Goal: Find specific page/section: Find specific page/section

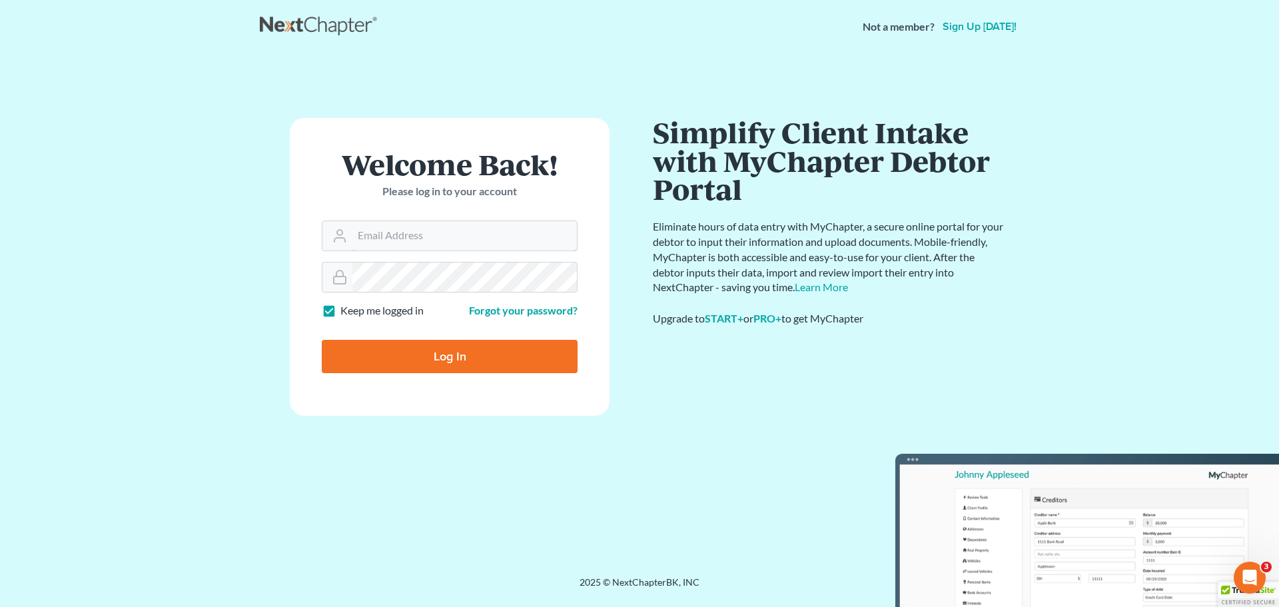
click at [381, 242] on input "Email Address" at bounding box center [465, 235] width 225 height 29
type input "[EMAIL_ADDRESS][DOMAIN_NAME]"
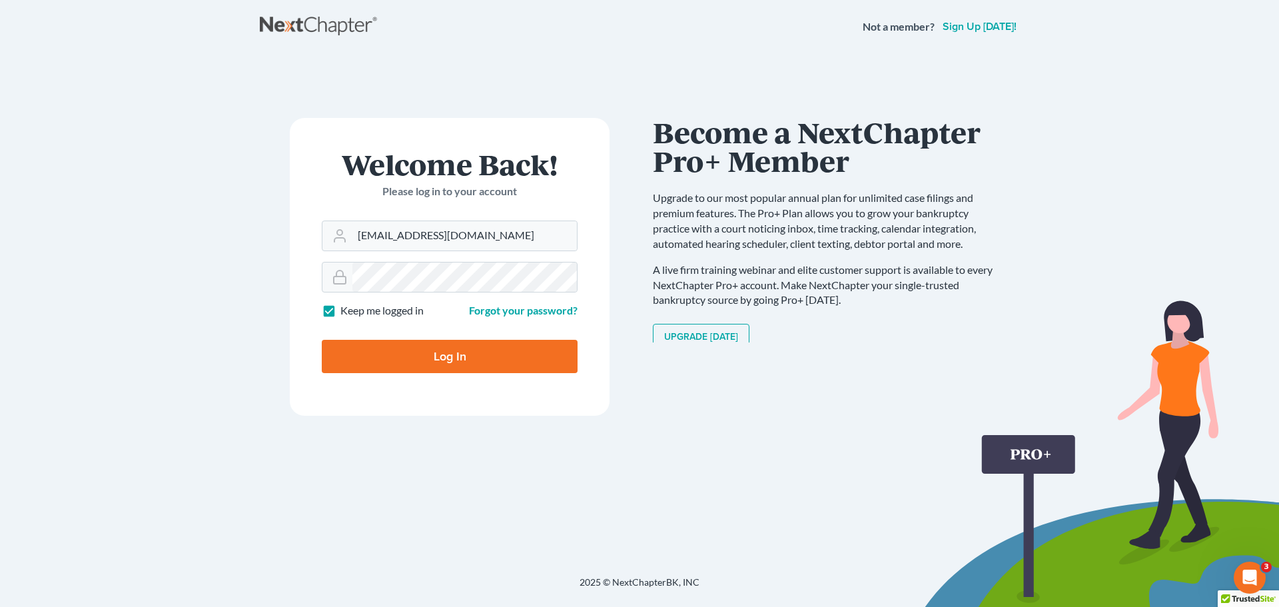
click at [440, 352] on input "Log In" at bounding box center [450, 356] width 256 height 33
type input "Thinking..."
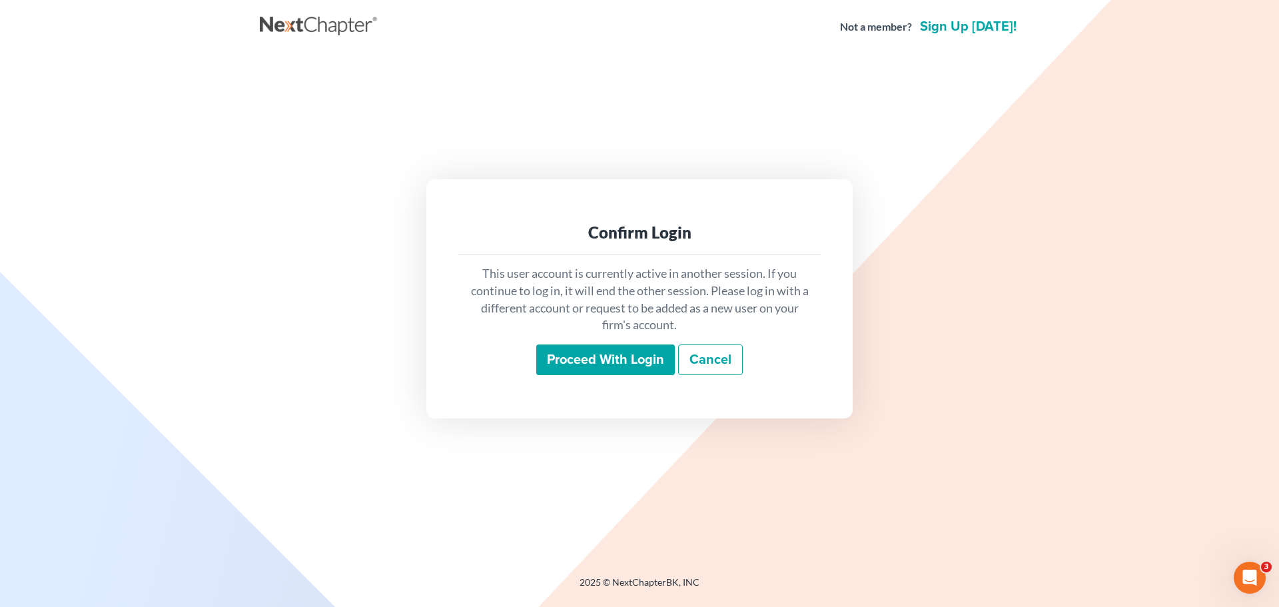
click at [614, 352] on input "Proceed with login" at bounding box center [605, 360] width 139 height 31
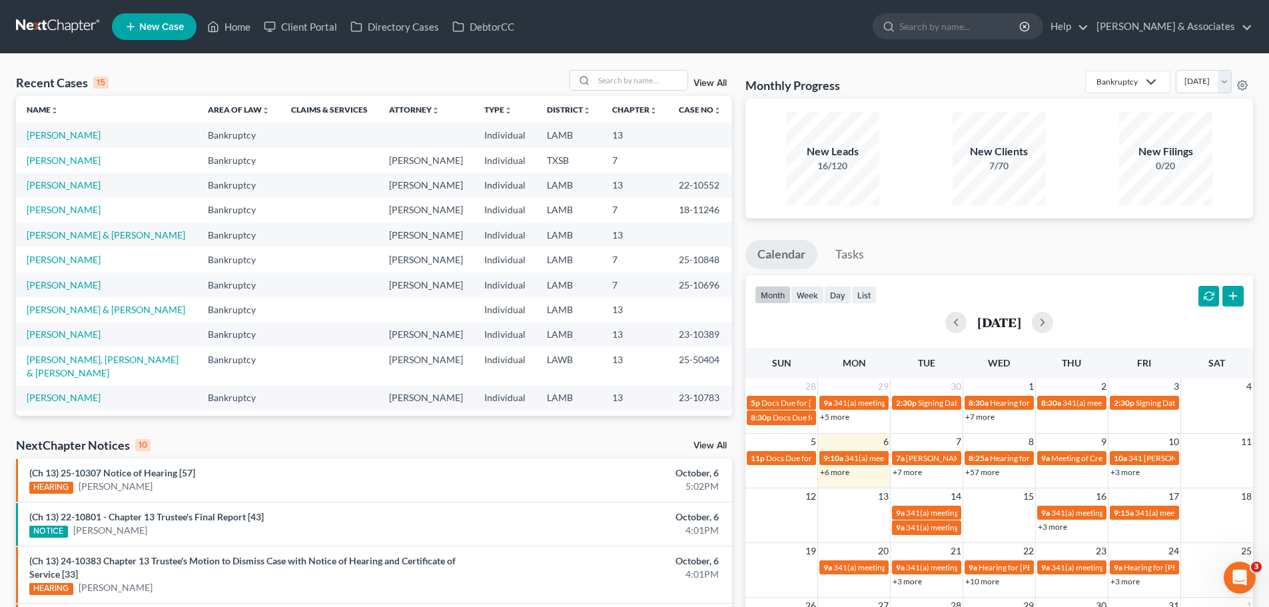
click at [978, 22] on input "search" at bounding box center [961, 26] width 122 height 25
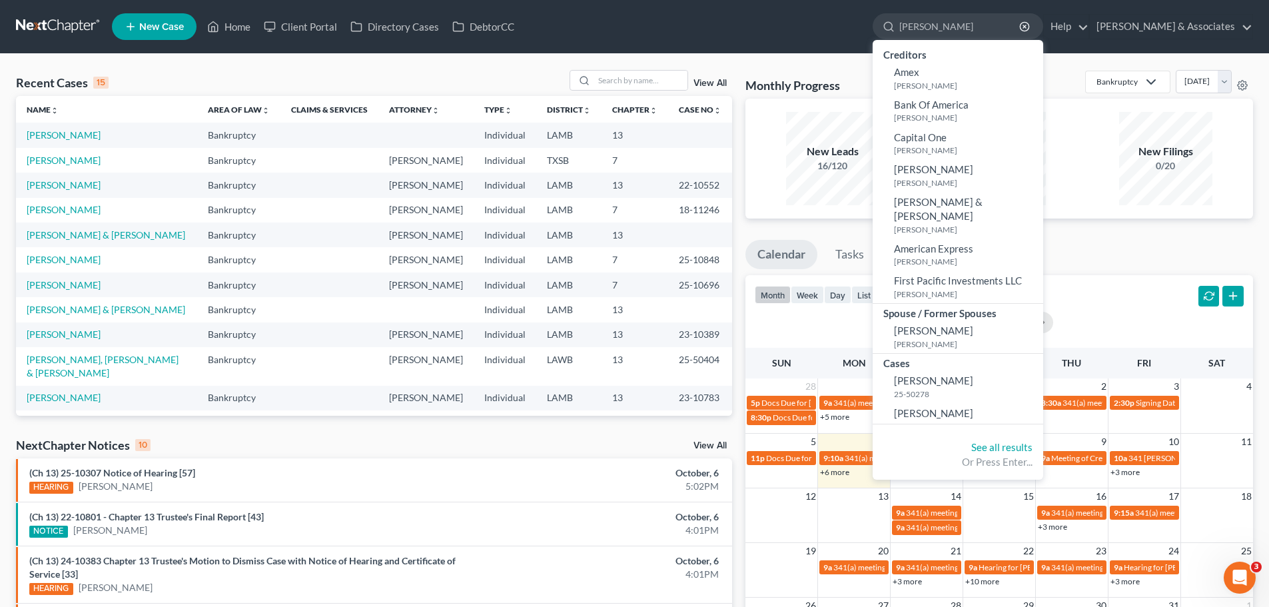
type input "[PERSON_NAME]"
click at [974, 407] on span "[PERSON_NAME]" at bounding box center [933, 413] width 79 height 12
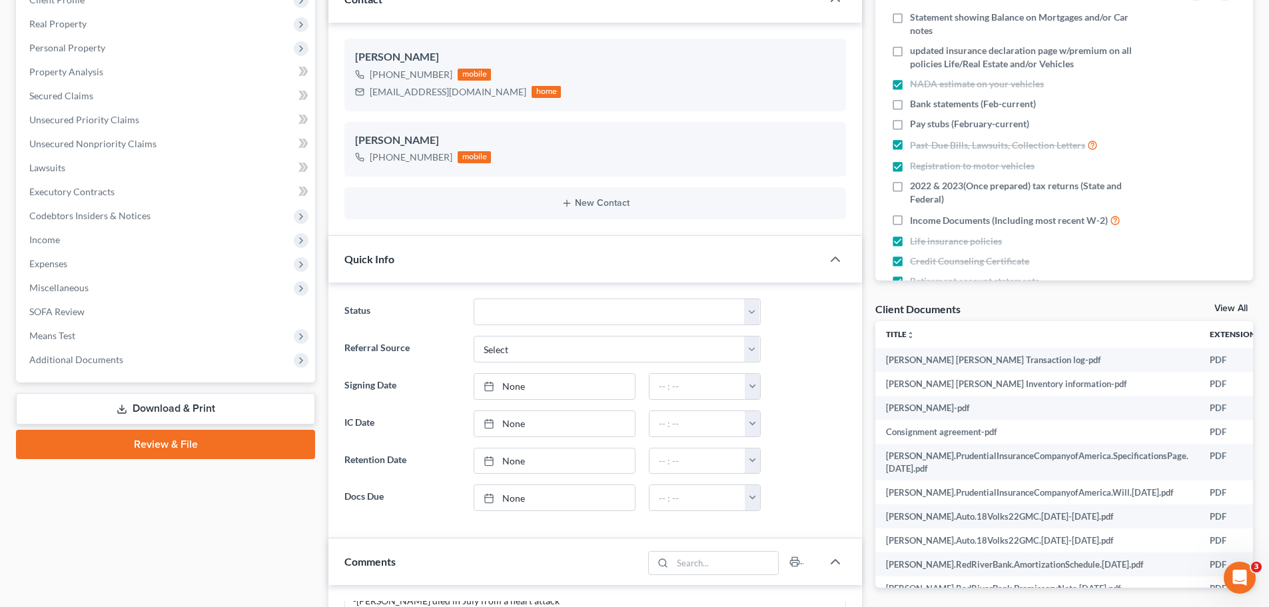
scroll to position [200, 0]
click at [1230, 305] on link "View All" at bounding box center [1231, 307] width 33 height 9
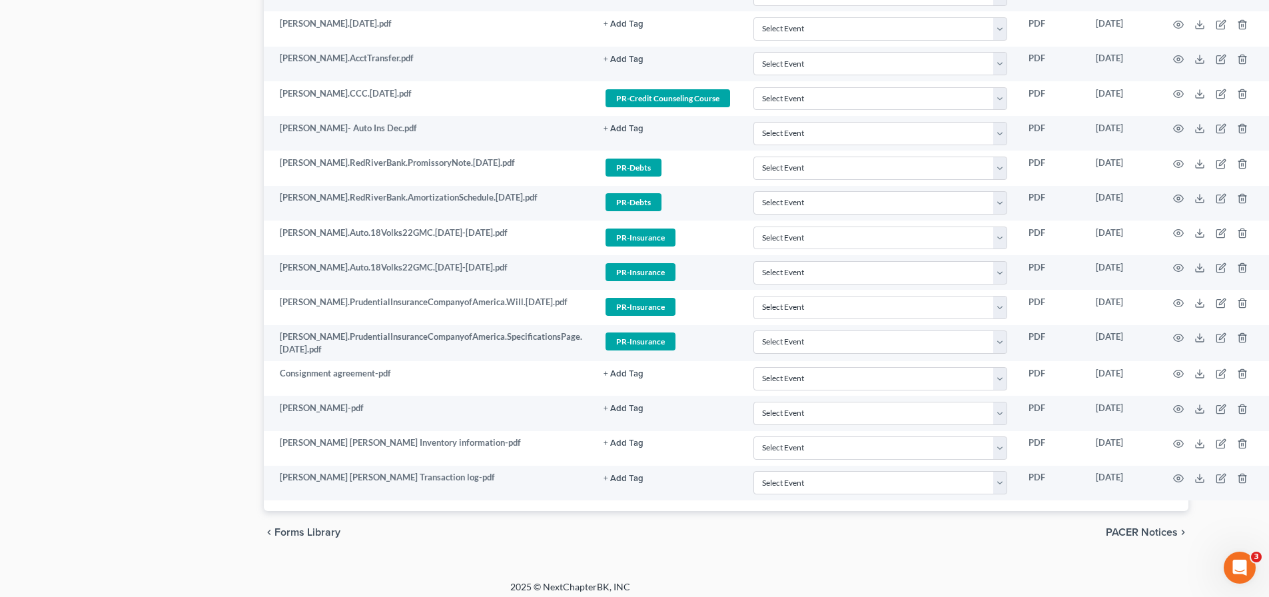
scroll to position [2236, 123]
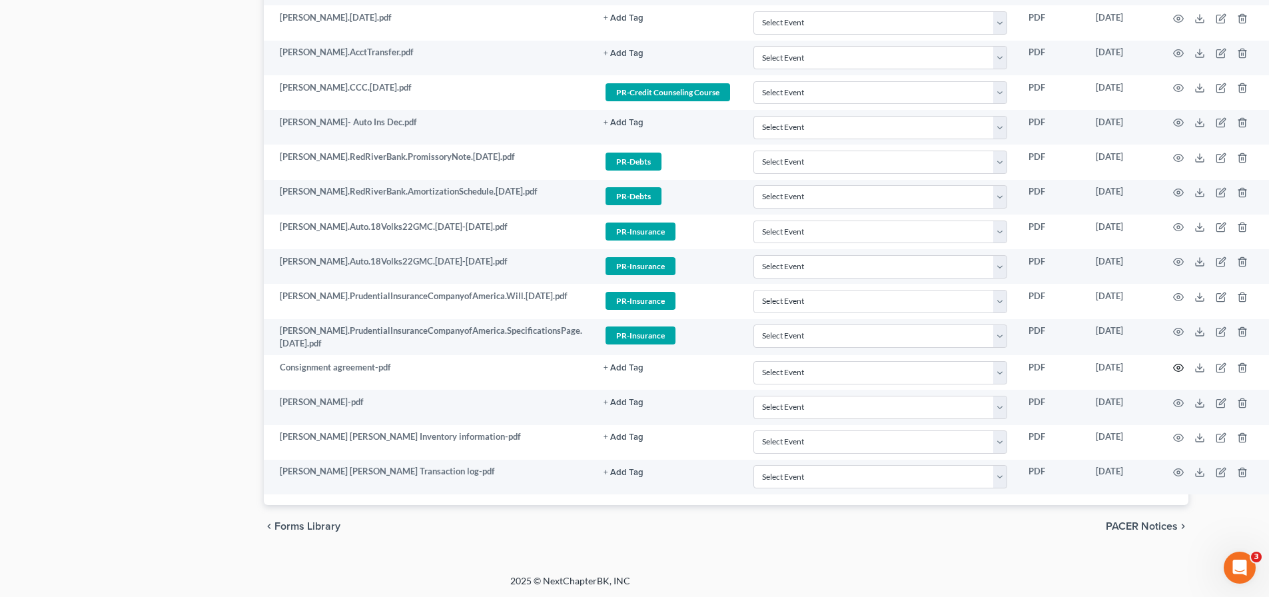
click at [1181, 366] on icon "button" at bounding box center [1178, 368] width 11 height 11
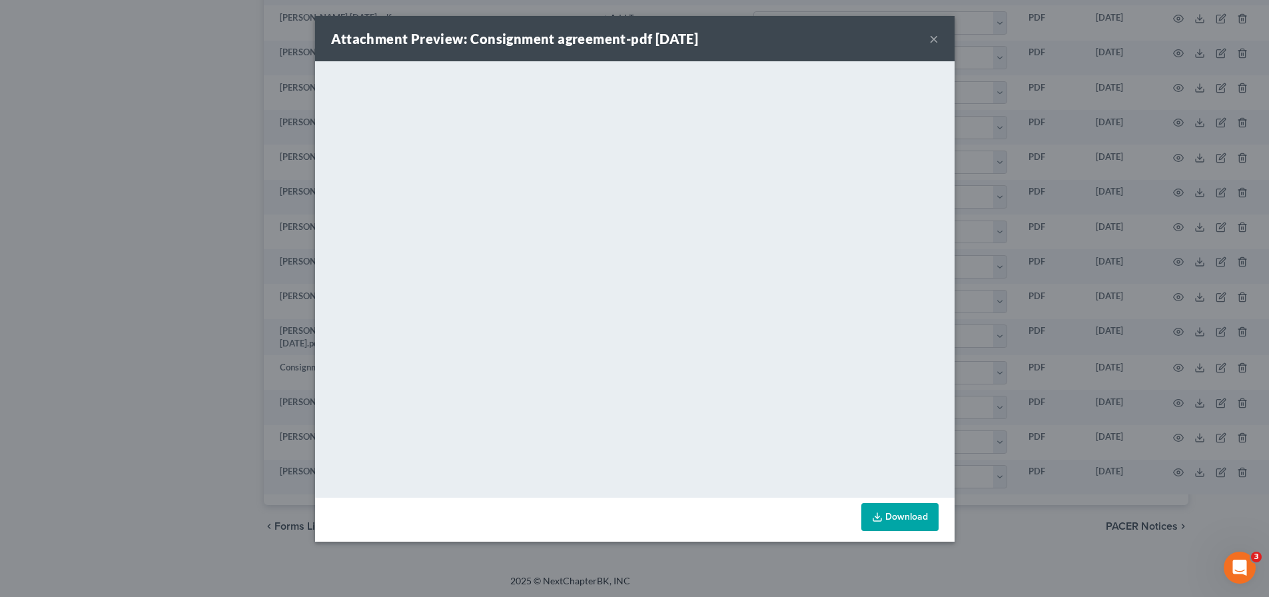
scroll to position [2226, 116]
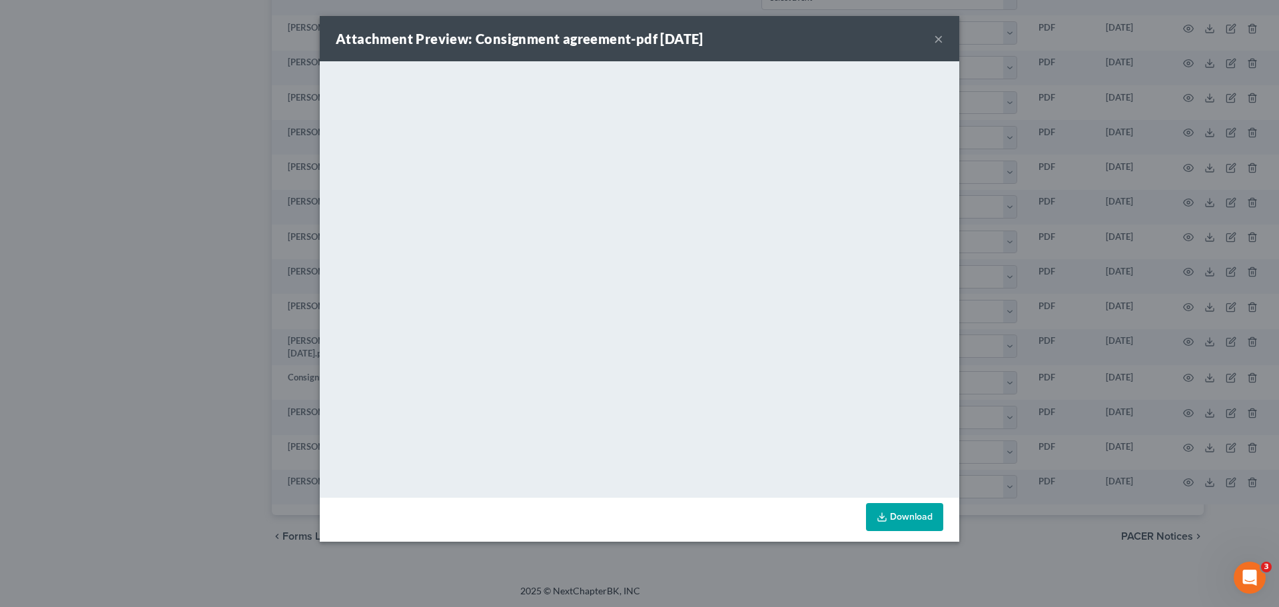
click at [939, 41] on button "×" at bounding box center [938, 39] width 9 height 16
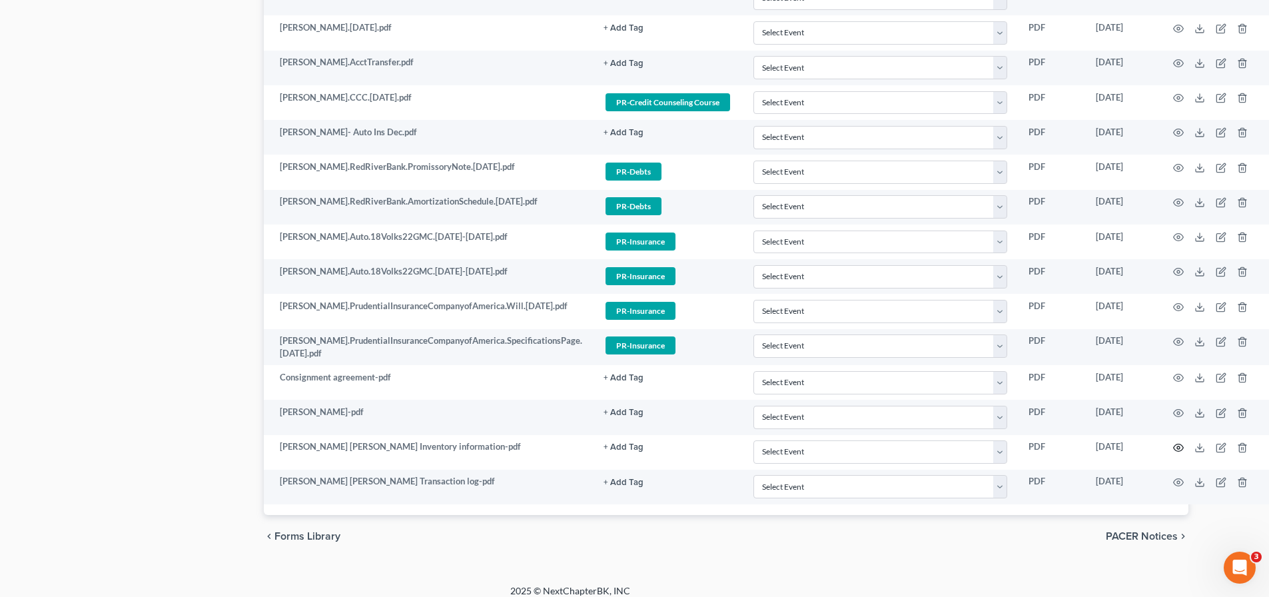
click at [1184, 444] on icon "button" at bounding box center [1179, 447] width 10 height 7
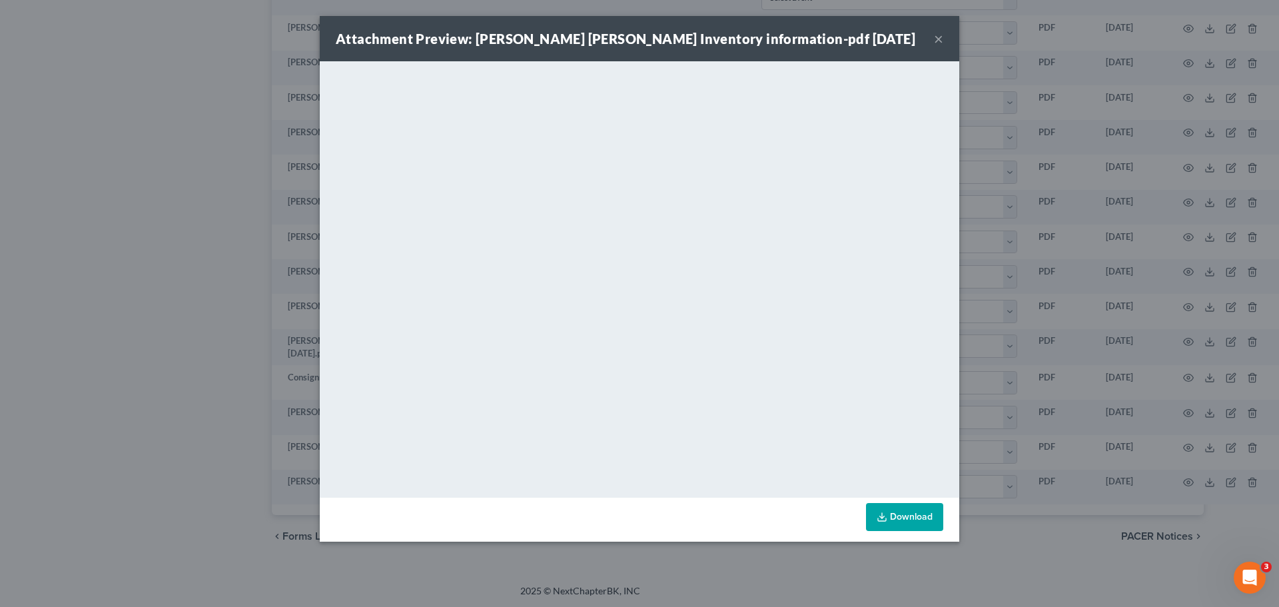
click at [936, 39] on button "×" at bounding box center [938, 39] width 9 height 16
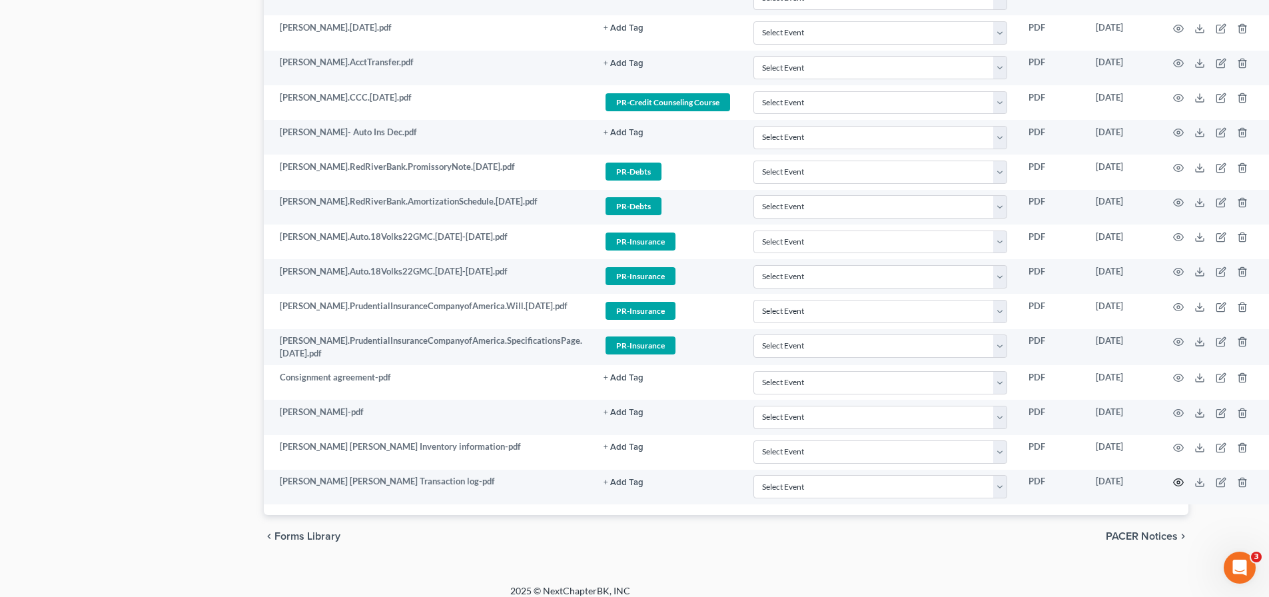
click at [1184, 478] on icon "button" at bounding box center [1178, 482] width 11 height 11
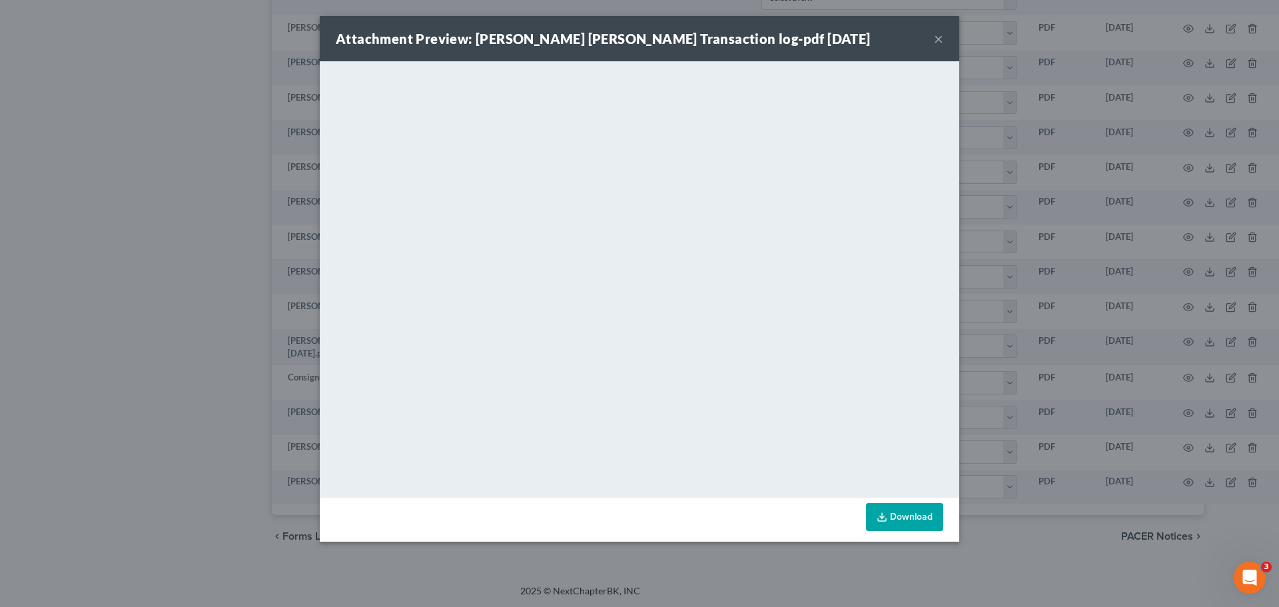
click at [938, 37] on button "×" at bounding box center [938, 39] width 9 height 16
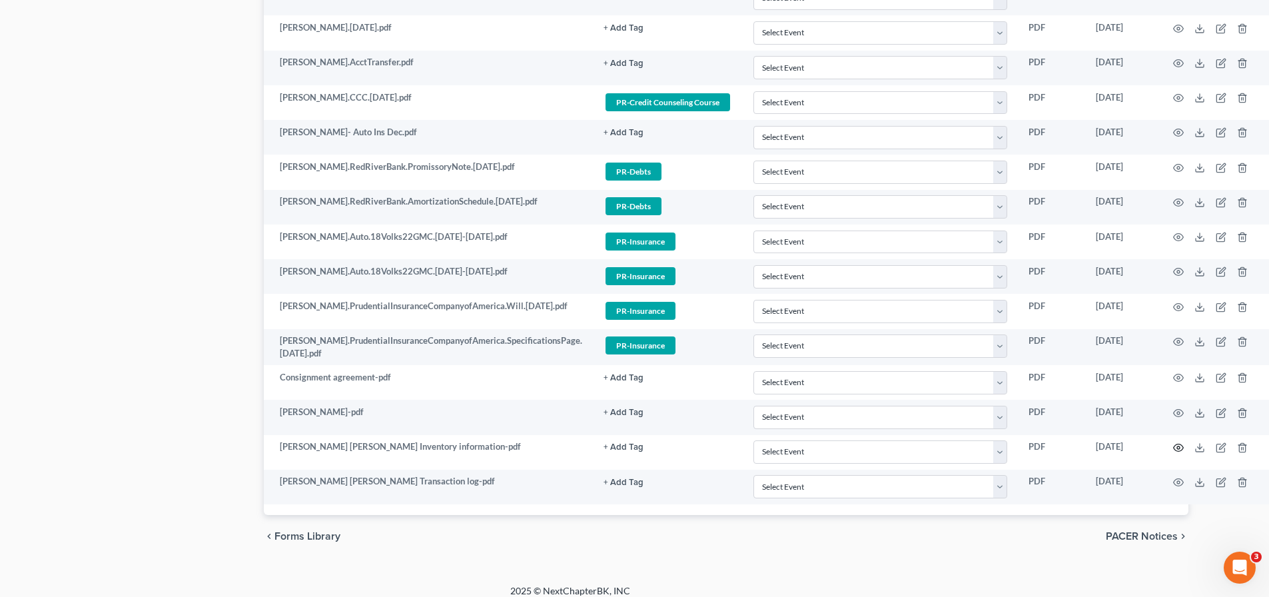
click at [1184, 444] on icon "button" at bounding box center [1179, 447] width 10 height 7
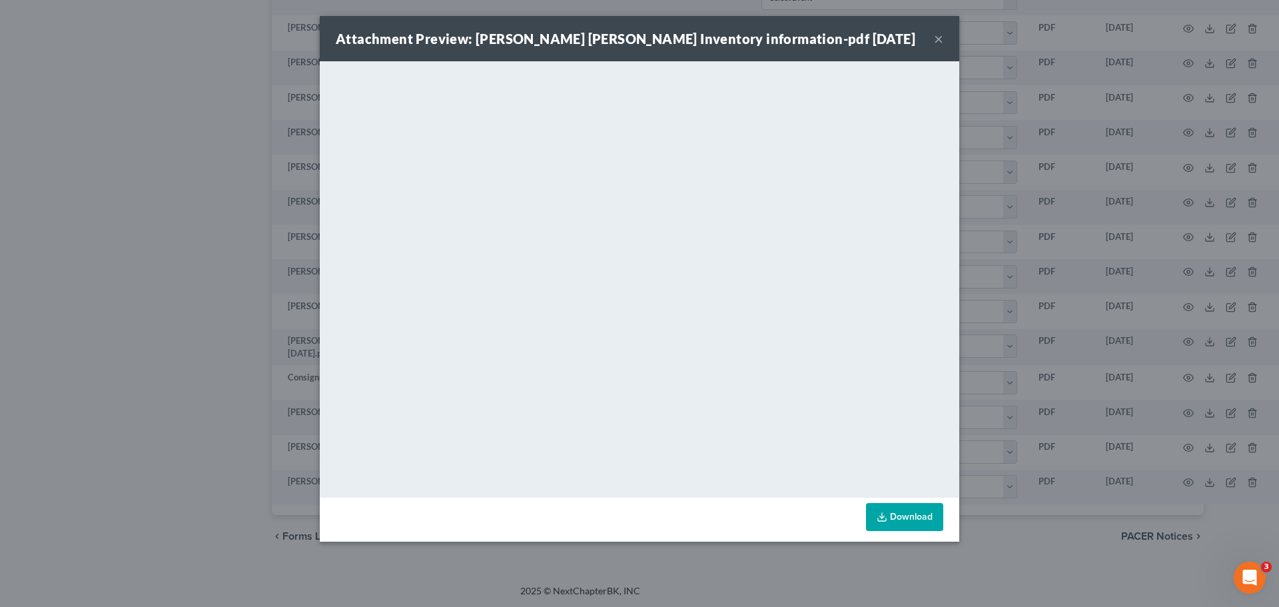
click at [941, 41] on button "×" at bounding box center [938, 39] width 9 height 16
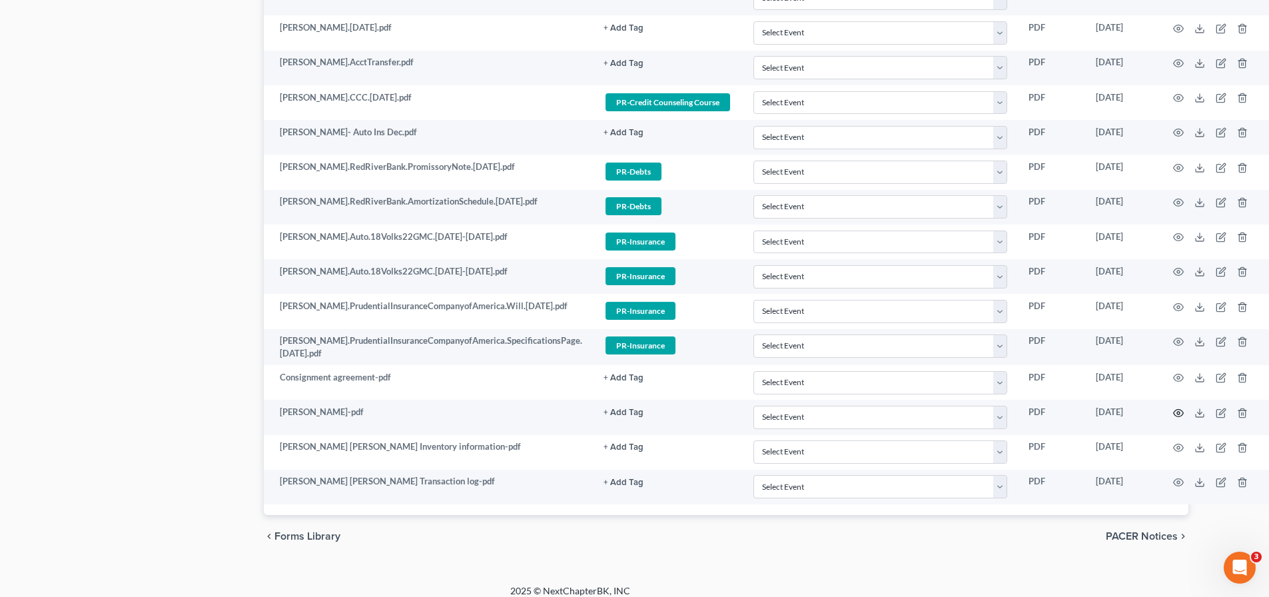
click at [1183, 409] on icon "button" at bounding box center [1179, 412] width 10 height 7
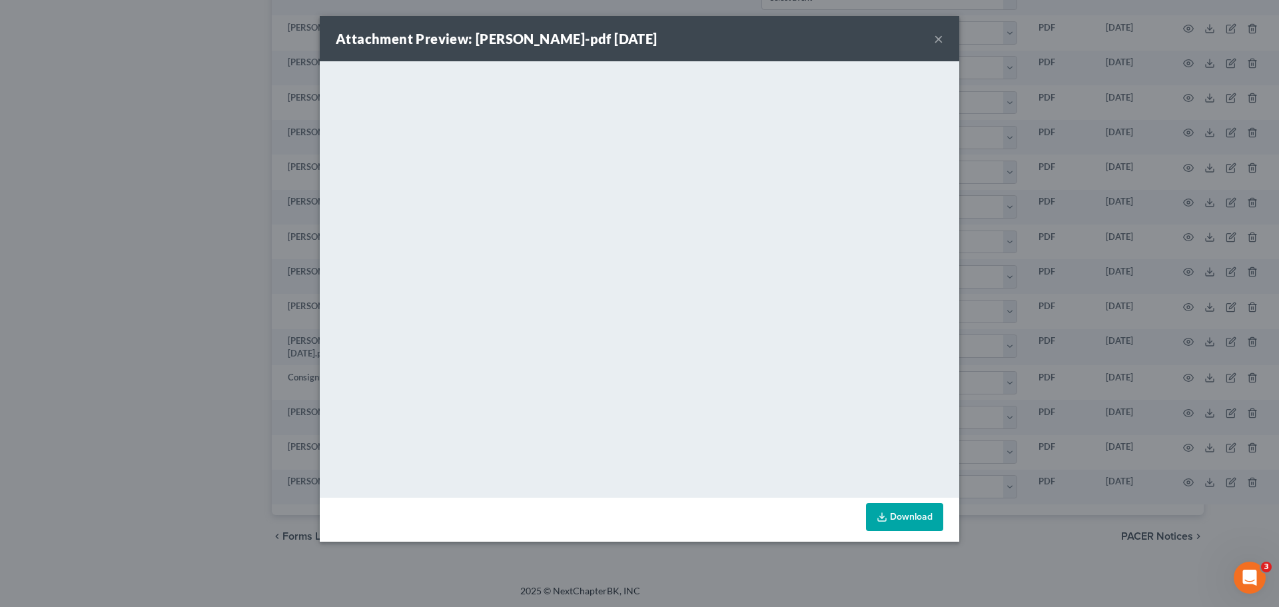
click at [937, 37] on button "×" at bounding box center [938, 39] width 9 height 16
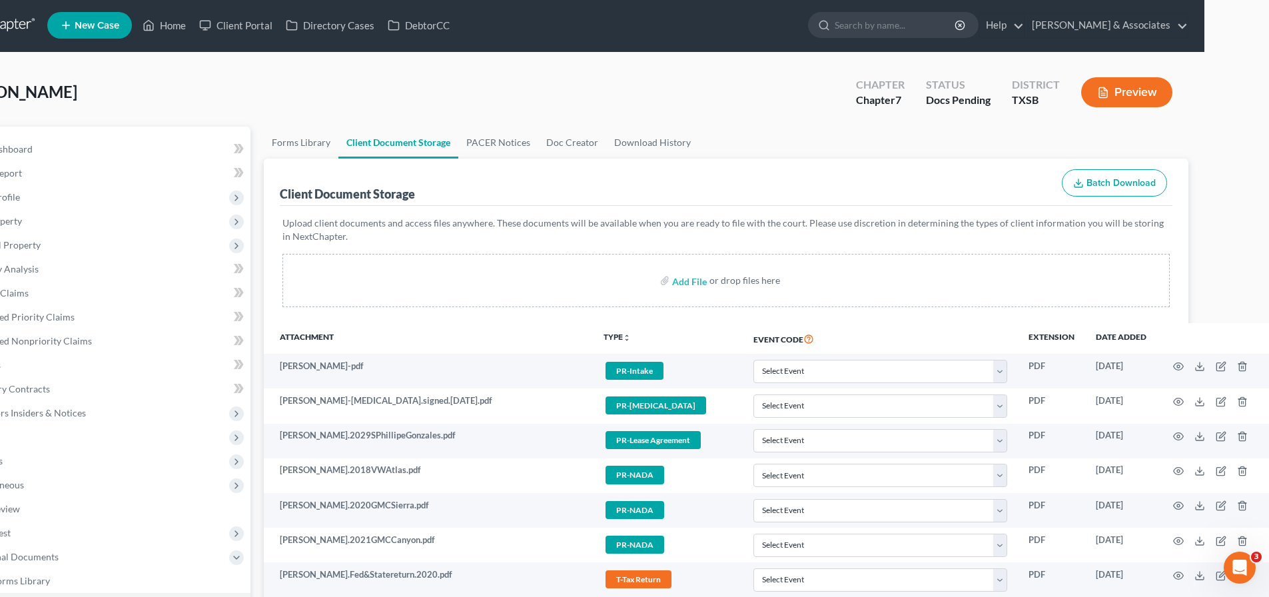
scroll to position [0, 116]
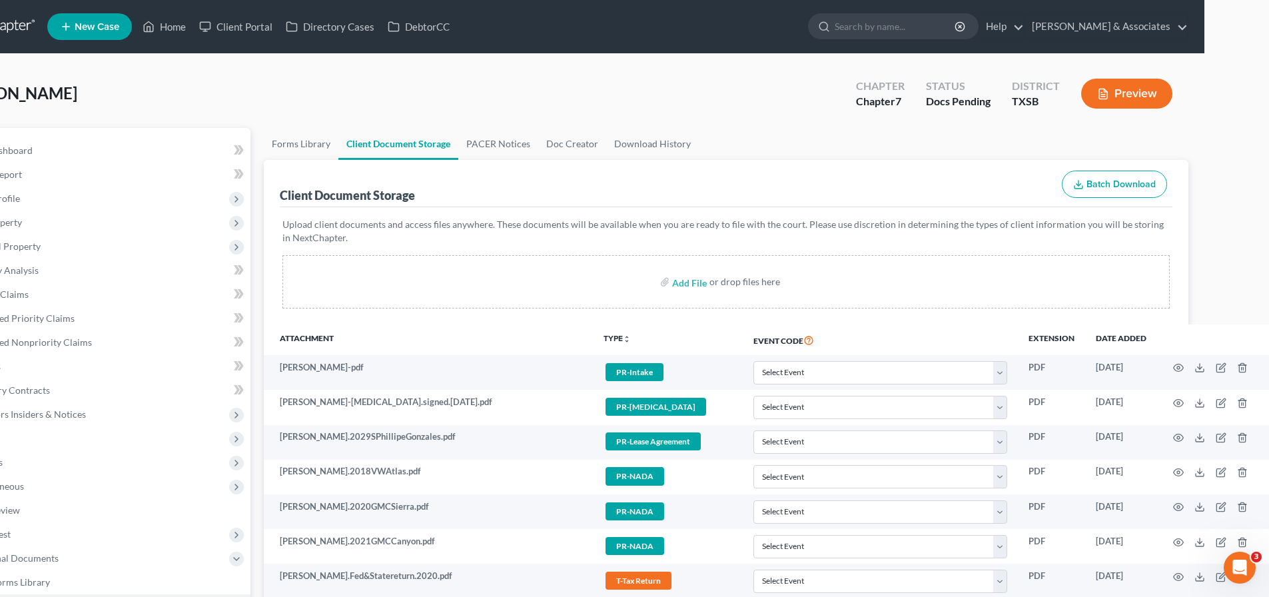
click at [864, 23] on input "search" at bounding box center [896, 26] width 122 height 25
type input "[PERSON_NAME]"
